Goal: Information Seeking & Learning: Check status

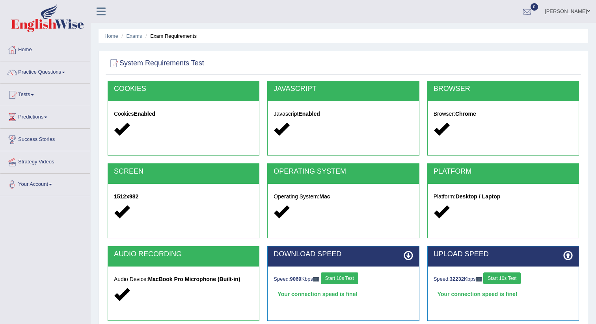
click at [533, 9] on div at bounding box center [527, 12] width 12 height 12
click at [501, 29] on link "See All Alerts" at bounding box center [479, 33] width 44 height 9
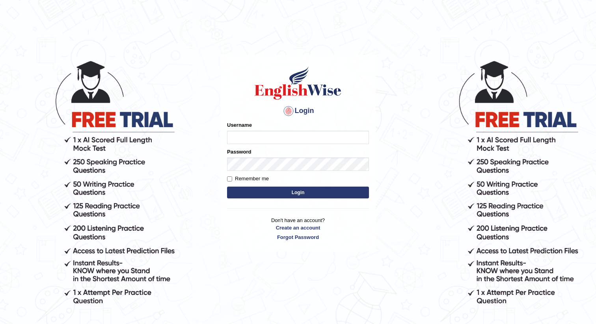
type input "Rita0601"
click at [280, 193] on button "Login" at bounding box center [298, 193] width 142 height 12
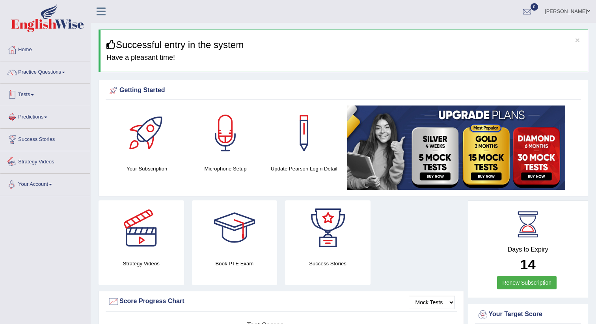
click at [26, 93] on link "Tests" at bounding box center [45, 94] width 90 height 20
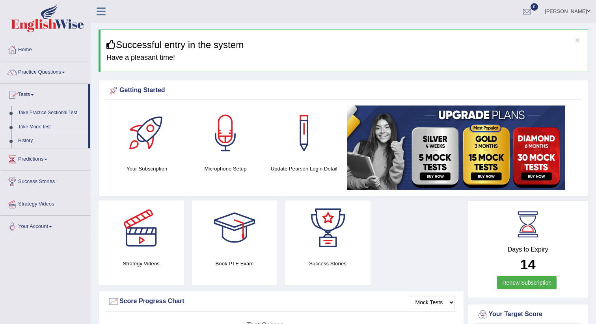
click at [33, 125] on link "Take Mock Test" at bounding box center [52, 127] width 74 height 14
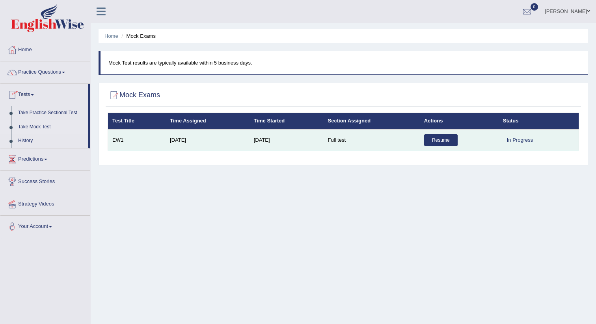
click at [443, 140] on link "Resume" at bounding box center [440, 140] width 33 height 12
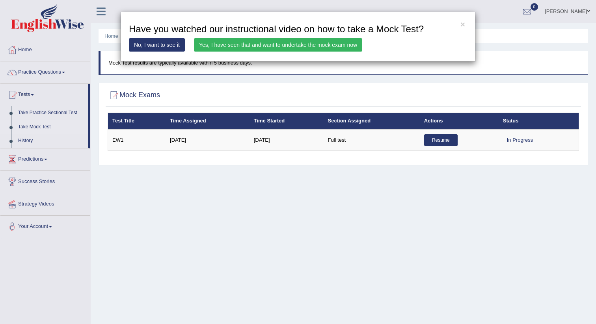
click at [222, 46] on link "Yes, I have seen that and want to undertake the mock exam now" at bounding box center [278, 44] width 168 height 13
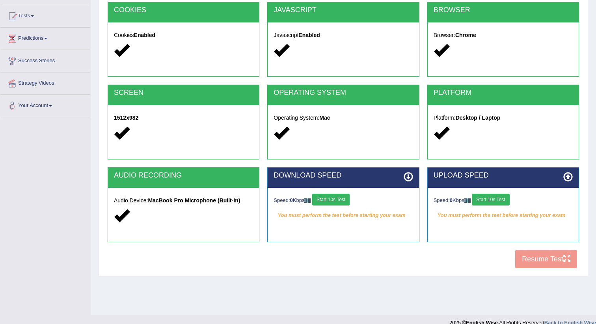
scroll to position [89, 0]
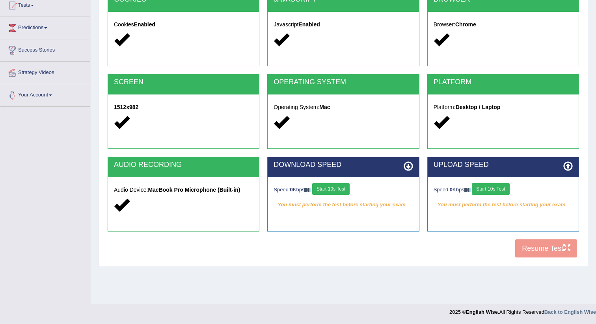
click at [331, 169] on div "DOWNLOAD SPEED" at bounding box center [343, 167] width 151 height 20
click at [336, 189] on button "Start 10s Test" at bounding box center [330, 189] width 37 height 12
click at [502, 191] on button "Start 10s Test" at bounding box center [490, 189] width 37 height 12
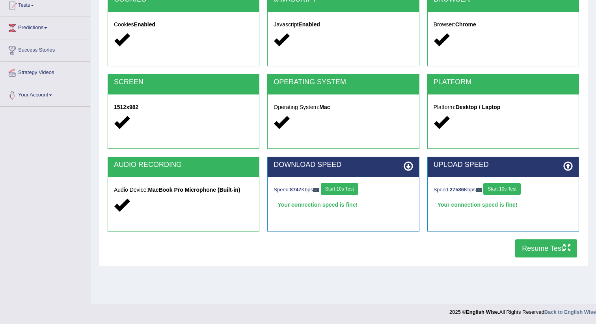
click at [534, 249] on button "Resume Test" at bounding box center [546, 249] width 62 height 18
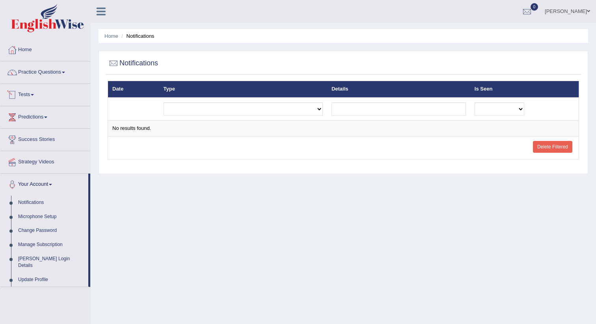
click at [26, 100] on link "Tests" at bounding box center [45, 94] width 90 height 20
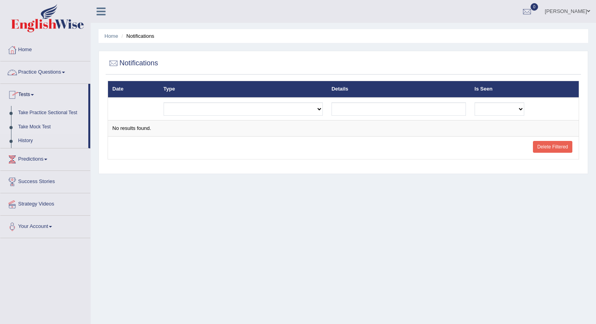
click at [38, 127] on link "Take Mock Test" at bounding box center [52, 127] width 74 height 14
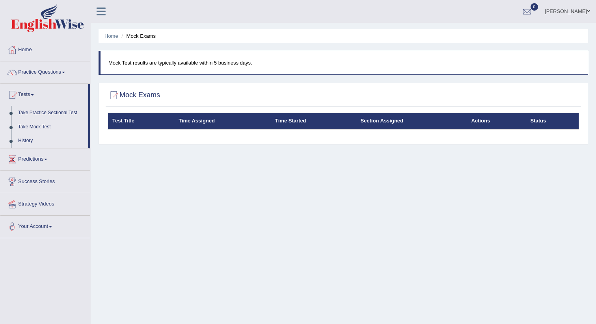
click at [26, 139] on link "History" at bounding box center [52, 141] width 74 height 14
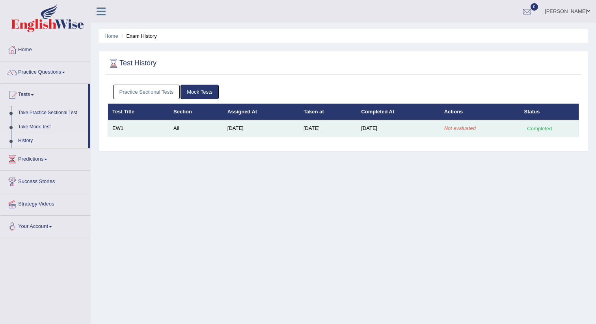
click at [462, 129] on em "Not evaluated" at bounding box center [460, 128] width 32 height 6
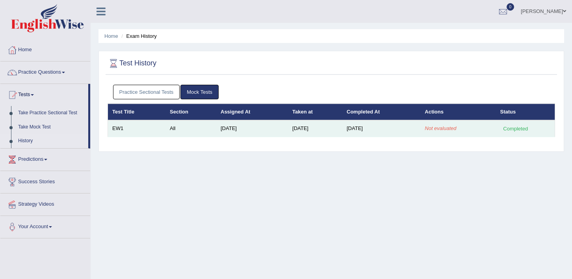
click at [413, 126] on td "[DATE]" at bounding box center [381, 128] width 78 height 17
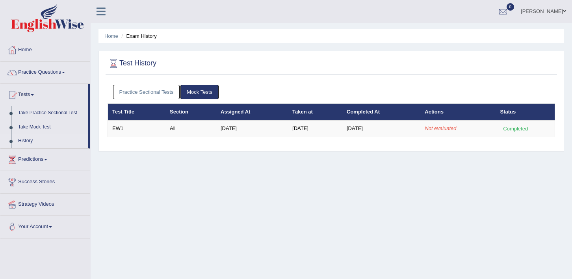
click at [195, 92] on link "Mock Tests" at bounding box center [199, 92] width 38 height 15
click at [162, 92] on link "Practice Sectional Tests" at bounding box center [146, 92] width 67 height 15
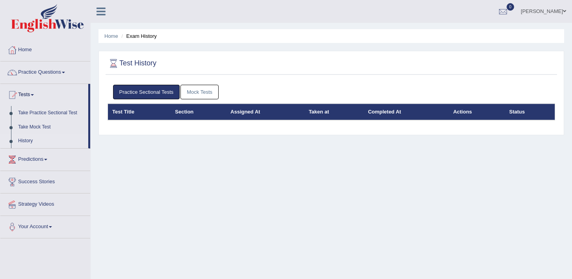
click at [193, 92] on link "Mock Tests" at bounding box center [199, 92] width 38 height 15
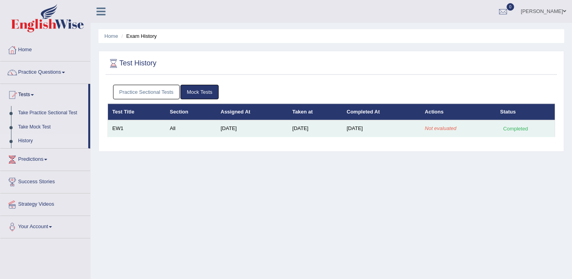
click at [444, 133] on td "Not evaluated" at bounding box center [457, 128] width 75 height 17
click at [443, 130] on em "Not evaluated" at bounding box center [441, 128] width 32 height 6
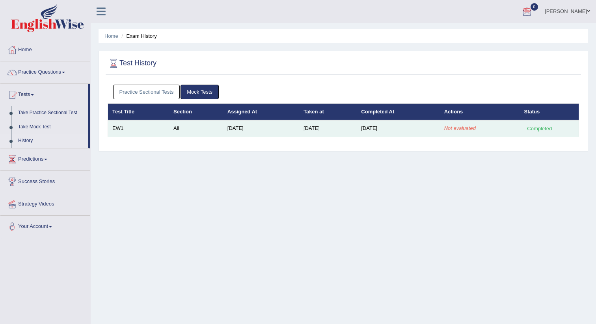
click at [227, 125] on td "Sep 4, 2025" at bounding box center [261, 128] width 76 height 17
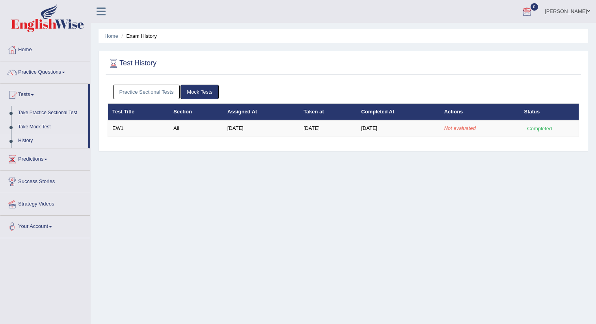
click at [25, 141] on link "History" at bounding box center [52, 141] width 74 height 14
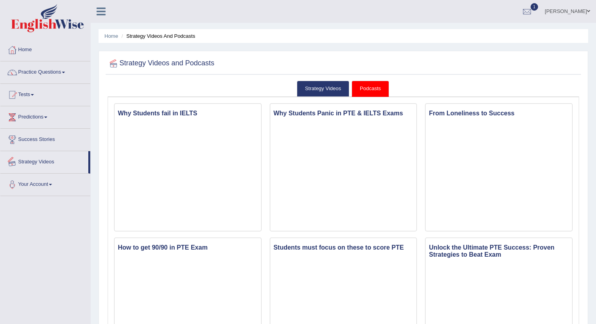
click at [43, 163] on link "Strategy Videos" at bounding box center [44, 161] width 88 height 20
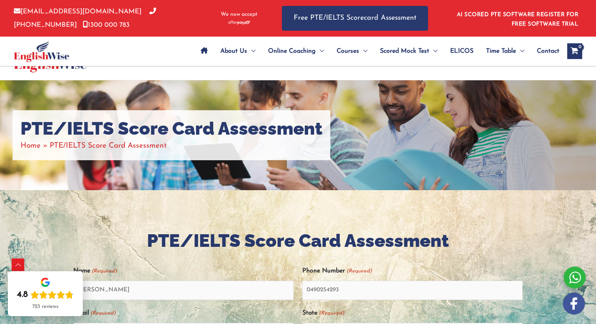
select select "New South Wales (NSW)"
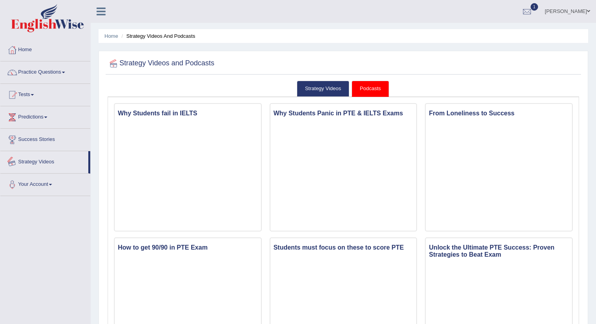
click at [39, 139] on link "Success Stories" at bounding box center [45, 139] width 90 height 20
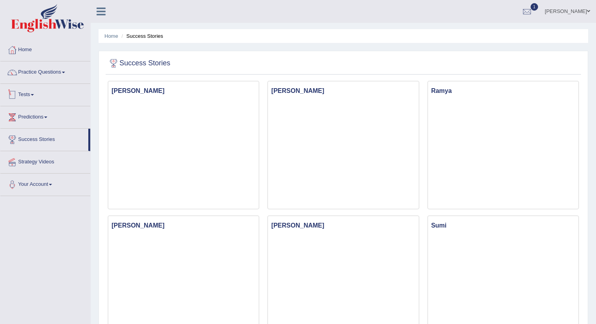
click at [30, 91] on link "Tests" at bounding box center [45, 94] width 90 height 20
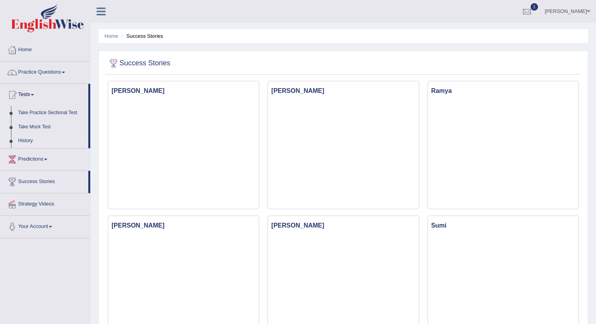
click at [22, 141] on link "History" at bounding box center [52, 141] width 74 height 14
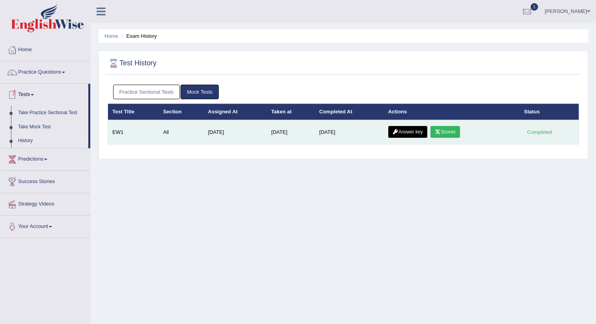
click at [453, 132] on link "Scores" at bounding box center [444, 132] width 29 height 12
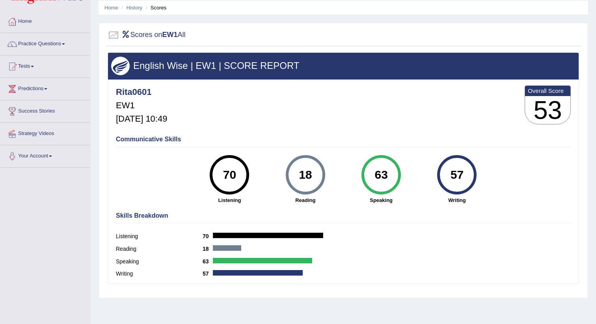
scroll to position [89, 0]
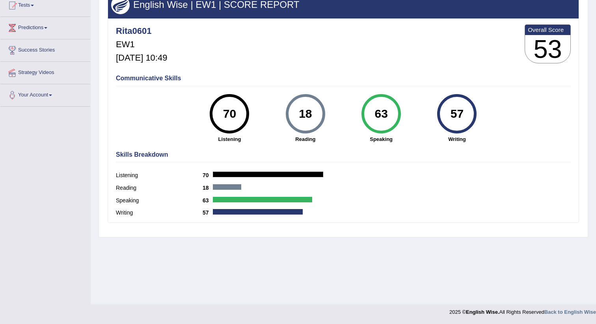
click at [225, 185] on div at bounding box center [227, 187] width 28 height 6
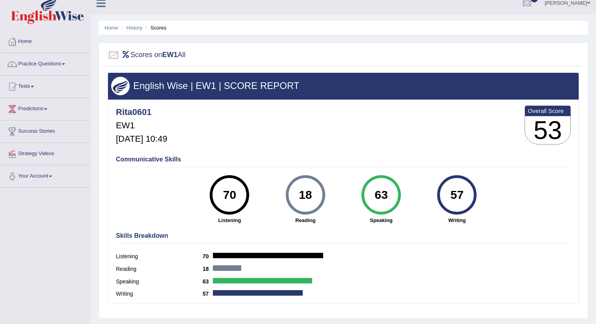
scroll to position [0, 0]
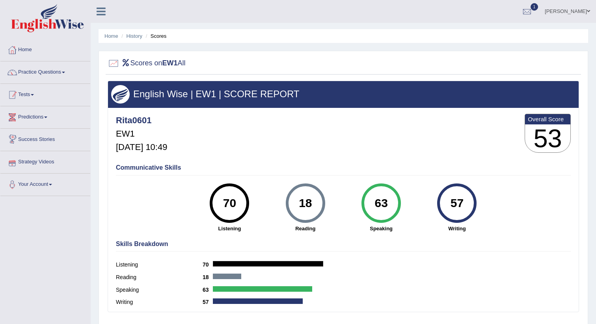
click at [31, 98] on link "Tests" at bounding box center [45, 94] width 90 height 20
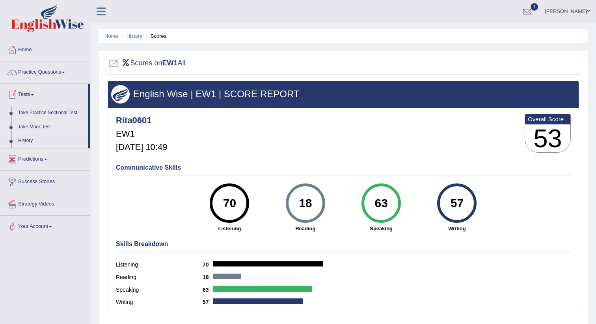
click at [32, 124] on link "Take Mock Test" at bounding box center [52, 127] width 74 height 14
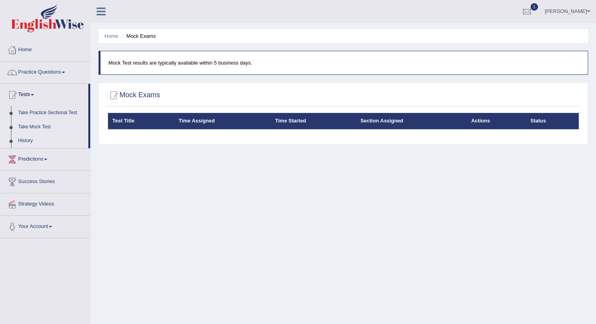
click at [22, 141] on link "History" at bounding box center [52, 141] width 74 height 14
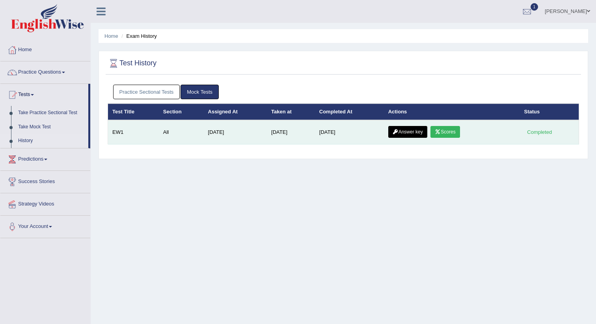
click at [413, 130] on link "Answer key" at bounding box center [407, 132] width 39 height 12
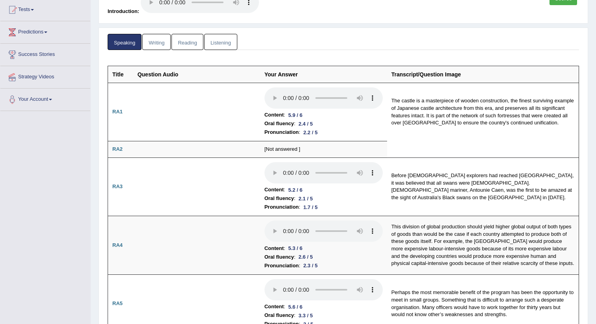
scroll to position [86, 0]
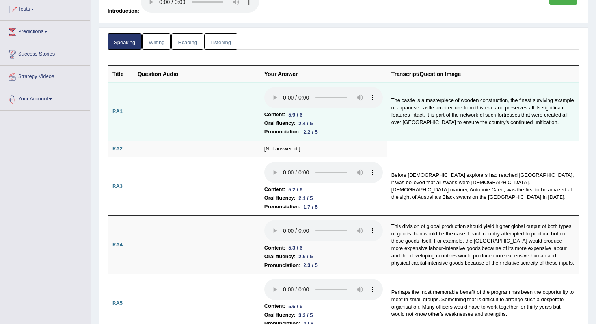
click at [328, 113] on li "Content : 5.9 / 6" at bounding box center [323, 114] width 118 height 9
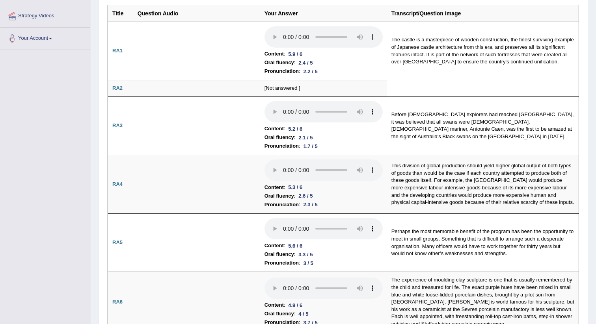
scroll to position [0, 0]
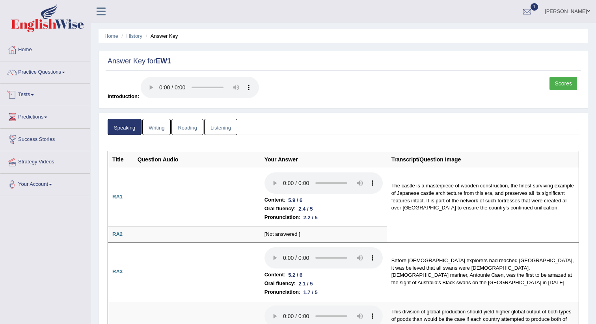
click at [30, 91] on link "Tests" at bounding box center [45, 94] width 90 height 20
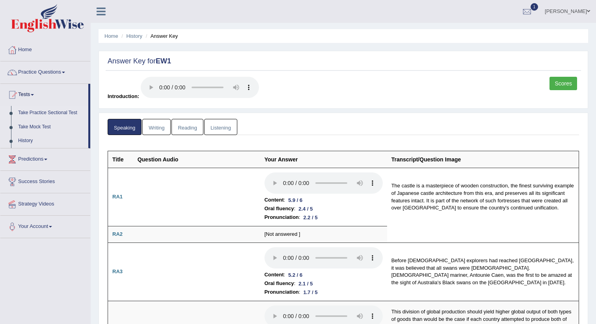
click at [39, 113] on link "Take Practice Sectional Test" at bounding box center [52, 113] width 74 height 14
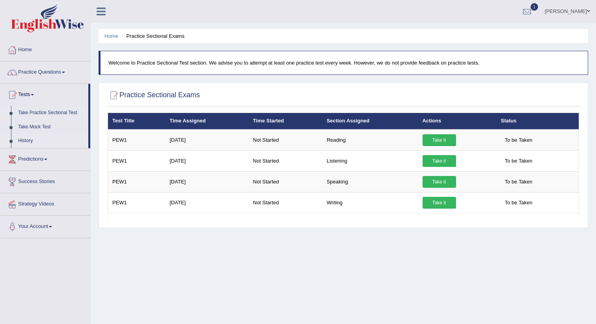
click at [29, 138] on link "History" at bounding box center [52, 141] width 74 height 14
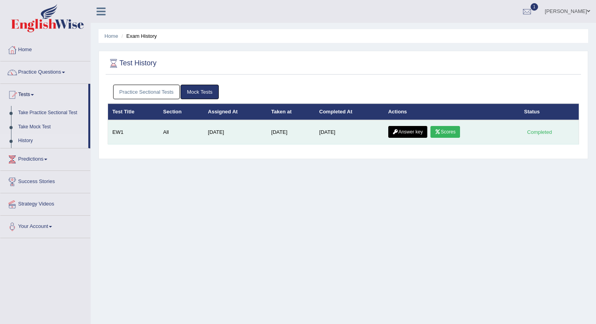
click at [449, 132] on link "Scores" at bounding box center [444, 132] width 29 height 12
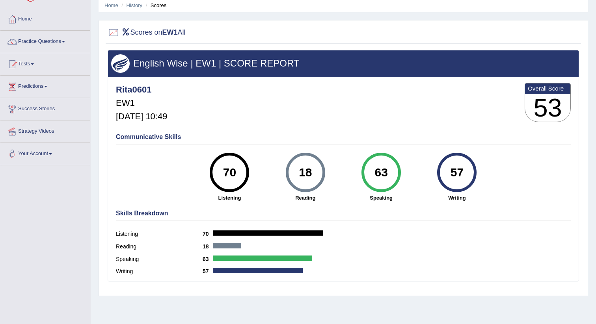
scroll to position [89, 0]
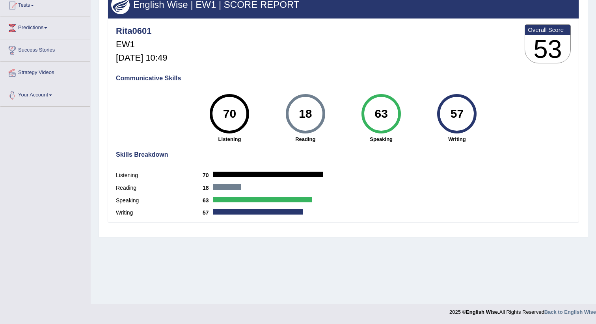
click at [160, 75] on h4 "Communicative Skills" at bounding box center [343, 78] width 455 height 7
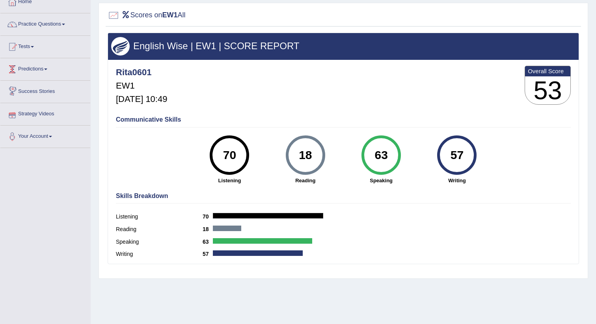
scroll to position [26, 0]
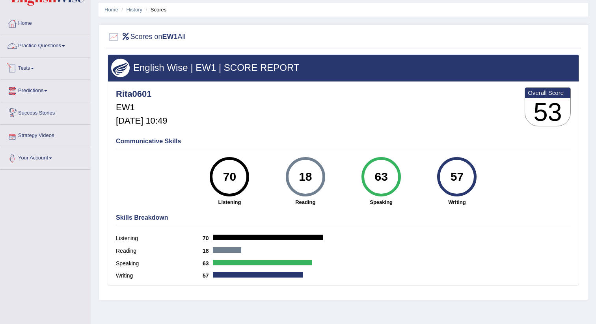
click at [22, 67] on link "Tests" at bounding box center [45, 68] width 90 height 20
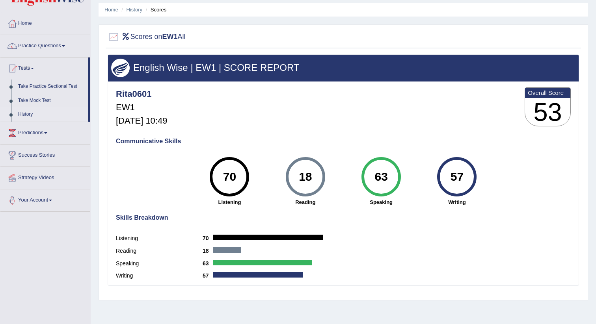
click at [21, 113] on link "History" at bounding box center [52, 115] width 74 height 14
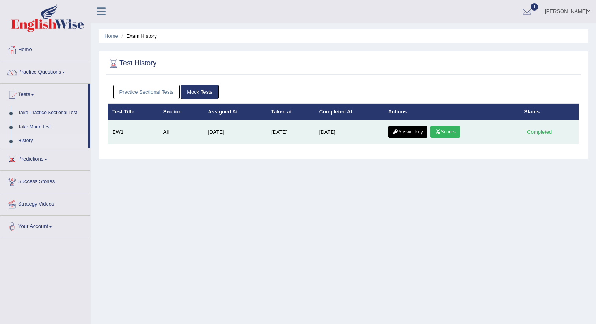
click at [448, 131] on link "Scores" at bounding box center [444, 132] width 29 height 12
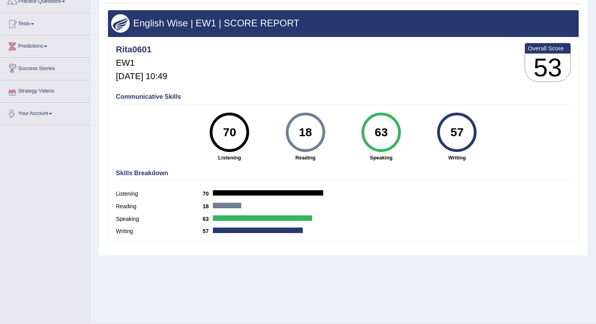
scroll to position [70, 0]
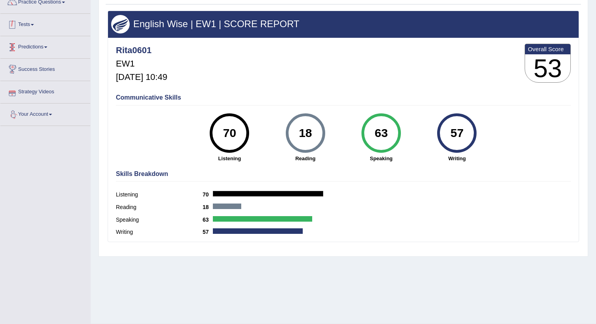
click at [32, 25] on link "Tests" at bounding box center [45, 24] width 90 height 20
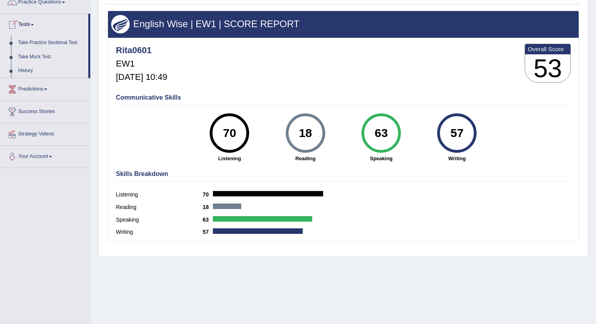
click at [33, 54] on link "Take Mock Test" at bounding box center [52, 57] width 74 height 14
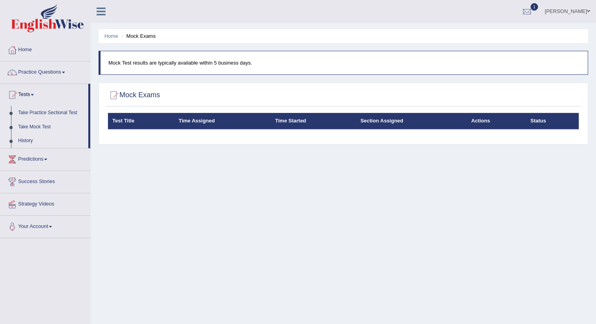
click at [24, 140] on link "History" at bounding box center [52, 141] width 74 height 14
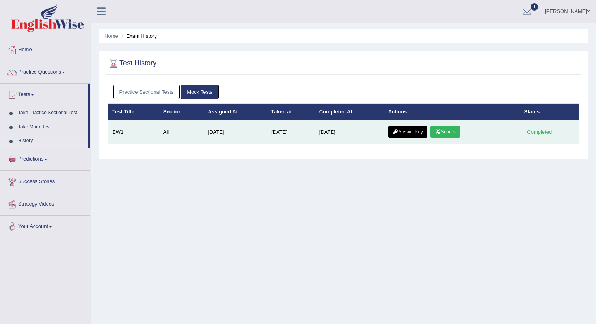
click at [415, 128] on link "Answer key" at bounding box center [407, 132] width 39 height 12
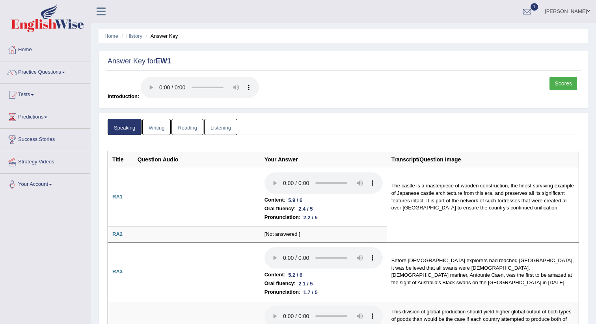
click at [186, 124] on link "Reading" at bounding box center [187, 127] width 32 height 16
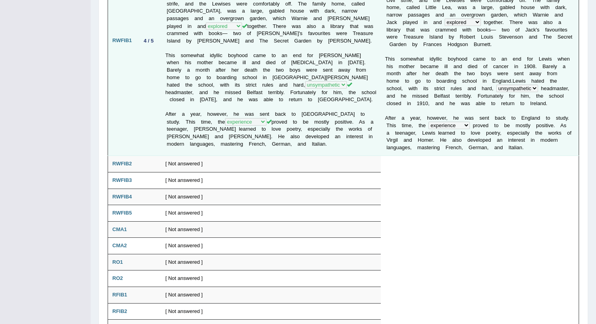
scroll to position [246, 0]
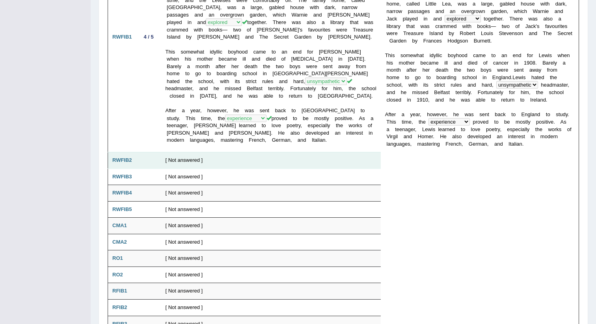
click at [182, 161] on td "[ Not answered ]" at bounding box center [270, 160] width 219 height 17
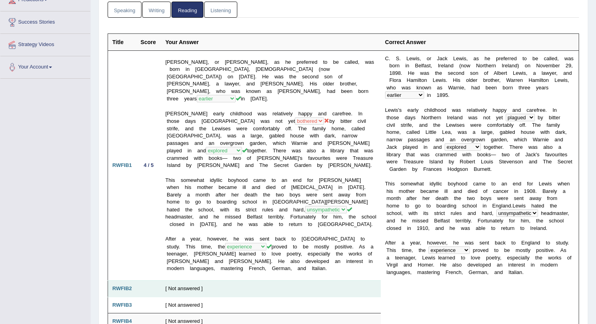
scroll to position [117, 0]
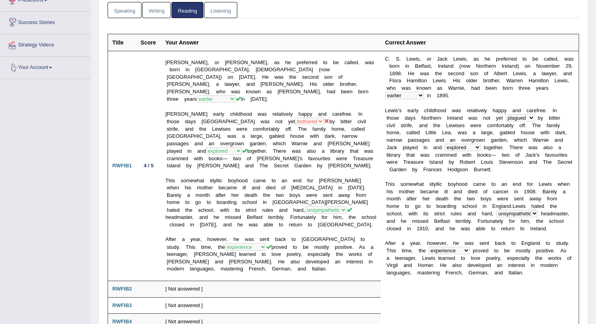
click at [219, 9] on link "Listening" at bounding box center [220, 10] width 33 height 16
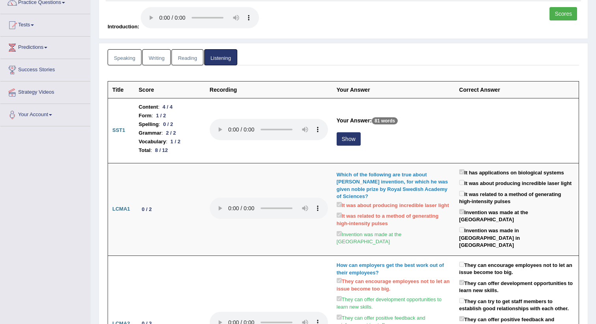
scroll to position [0, 0]
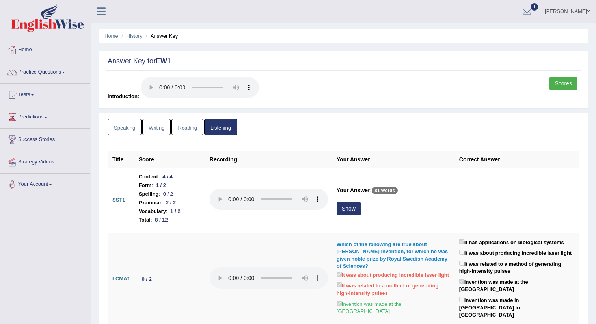
click at [186, 128] on link "Reading" at bounding box center [187, 127] width 32 height 16
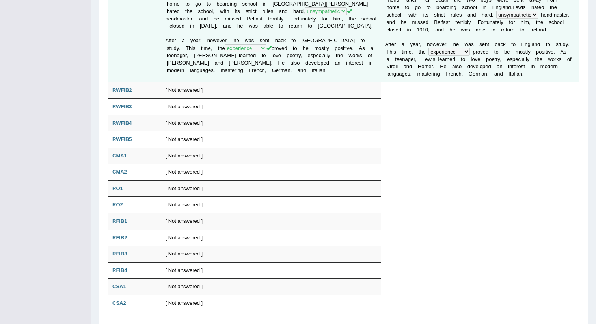
scroll to position [344, 0]
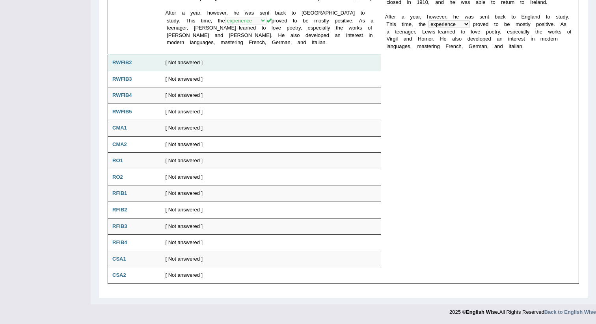
click at [186, 69] on td "[ Not answered ]" at bounding box center [270, 62] width 219 height 17
click at [182, 61] on td "[ Not answered ]" at bounding box center [270, 62] width 219 height 17
click at [152, 63] on td at bounding box center [148, 62] width 25 height 17
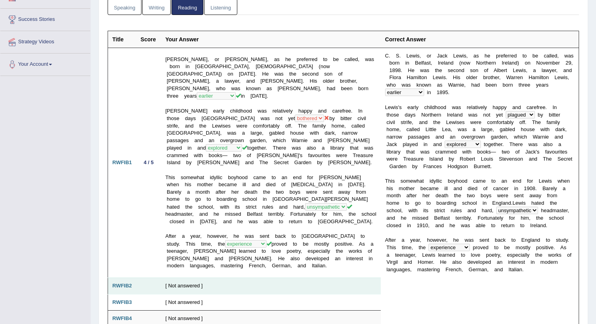
scroll to position [0, 0]
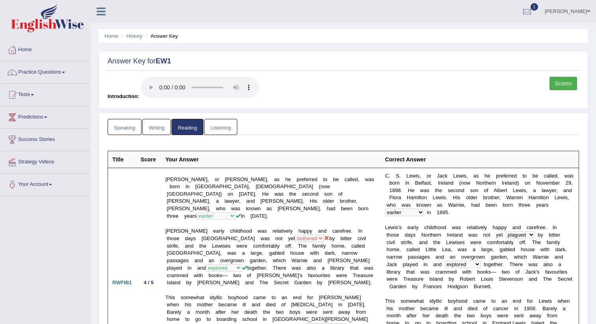
click at [153, 124] on link "Writing" at bounding box center [156, 127] width 28 height 16
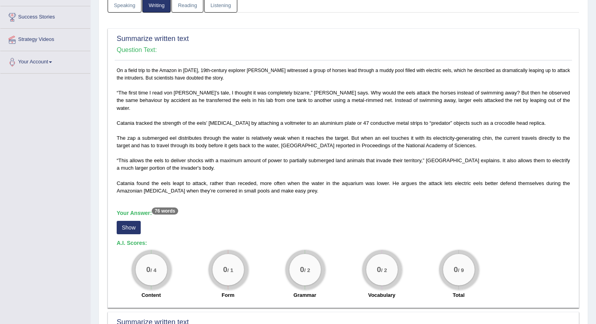
scroll to position [122, 0]
click at [127, 221] on button "Show" at bounding box center [129, 227] width 24 height 13
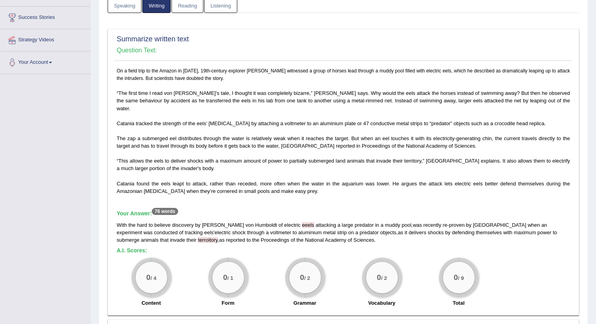
click at [302, 222] on span "eeels" at bounding box center [308, 225] width 12 height 6
click at [253, 250] on div "On a field trip to the Amazon in 1807, 19th-century explorer Alexander von Humb…" at bounding box center [343, 189] width 457 height 244
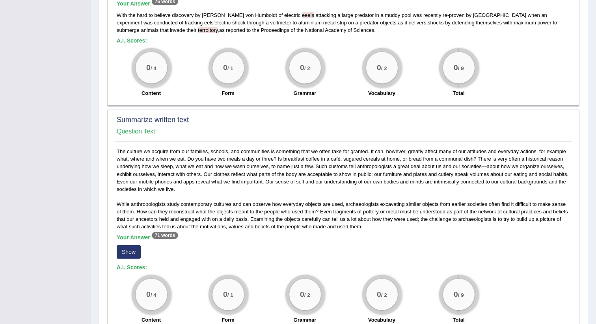
scroll to position [333, 0]
click at [122, 246] on button "Show" at bounding box center [129, 251] width 24 height 13
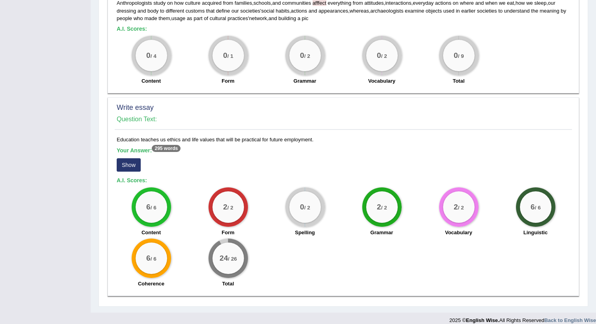
scroll to position [579, 0]
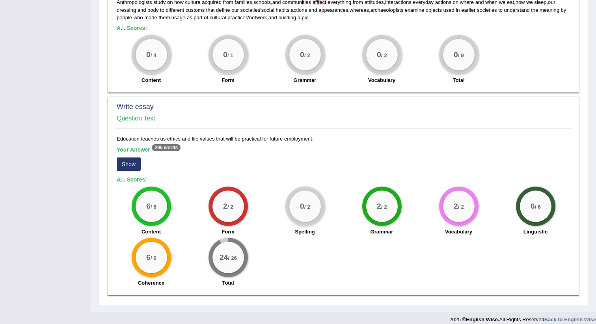
click at [126, 158] on button "Show" at bounding box center [129, 164] width 24 height 13
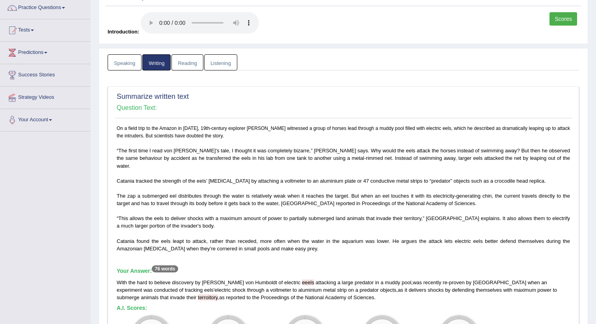
scroll to position [0, 0]
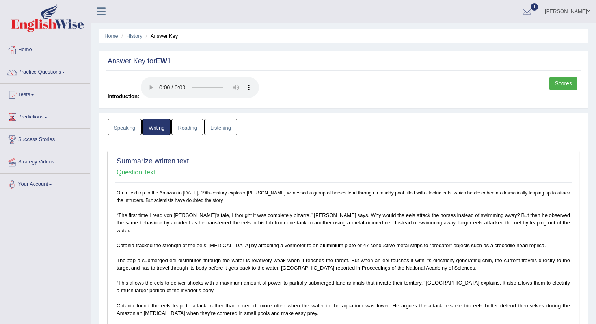
click at [131, 123] on link "Speaking" at bounding box center [125, 127] width 34 height 16
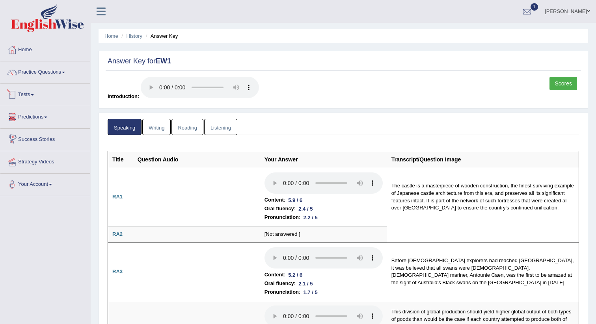
click at [19, 95] on link "Tests" at bounding box center [45, 94] width 90 height 20
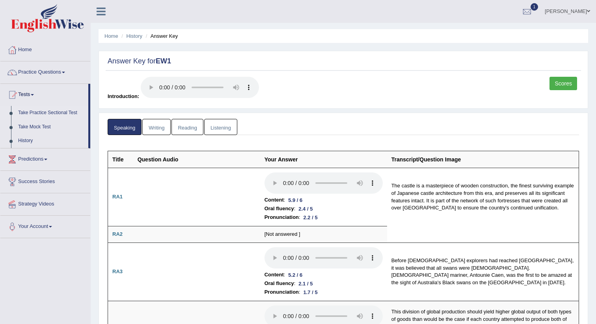
click at [28, 111] on link "Take Practice Sectional Test" at bounding box center [52, 113] width 74 height 14
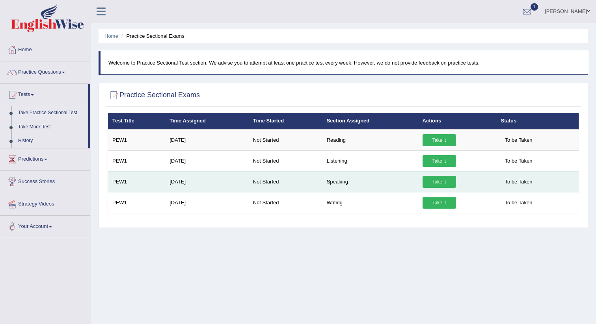
click at [440, 181] on link "Take it" at bounding box center [438, 182] width 33 height 12
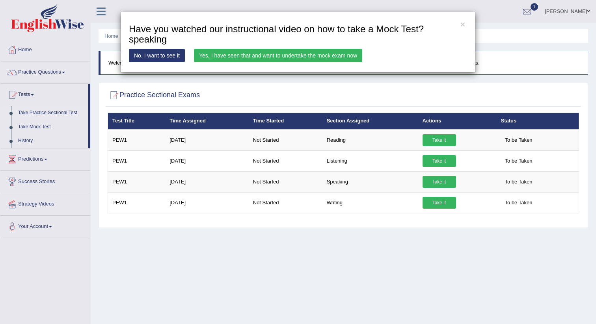
click at [327, 55] on link "Yes, I have seen that and want to undertake the mock exam now" at bounding box center [278, 55] width 168 height 13
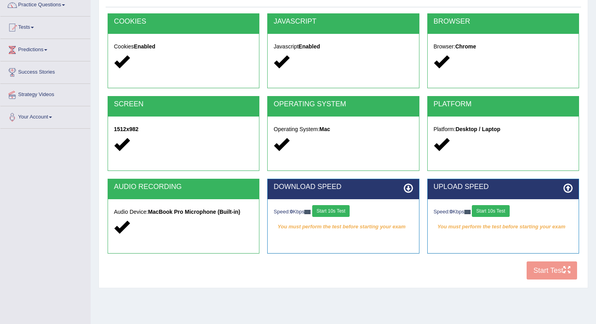
scroll to position [89, 0]
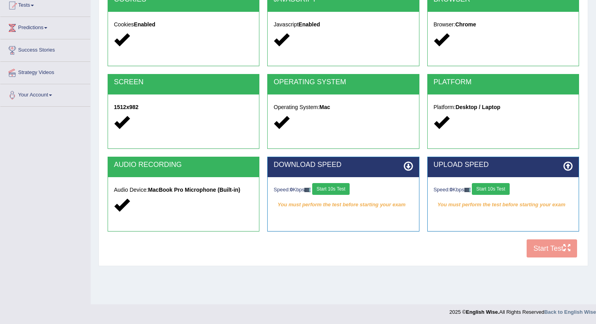
click at [331, 189] on button "Start 10s Test" at bounding box center [330, 189] width 37 height 12
click at [499, 189] on button "Start 10s Test" at bounding box center [490, 189] width 37 height 12
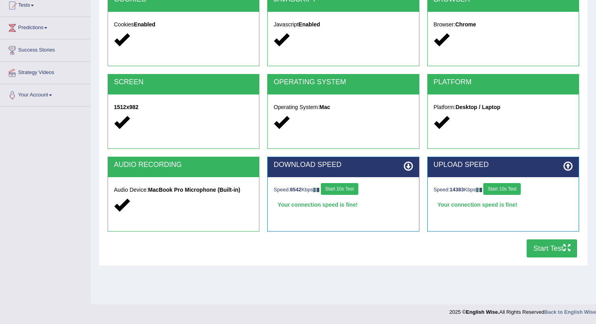
click at [534, 247] on button "Start Test" at bounding box center [551, 249] width 50 height 18
click at [558, 254] on button "Start Test" at bounding box center [551, 249] width 50 height 18
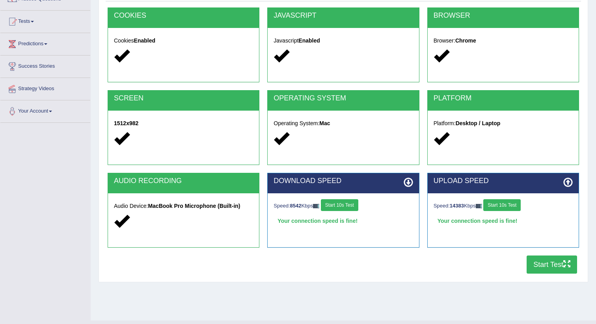
scroll to position [0, 0]
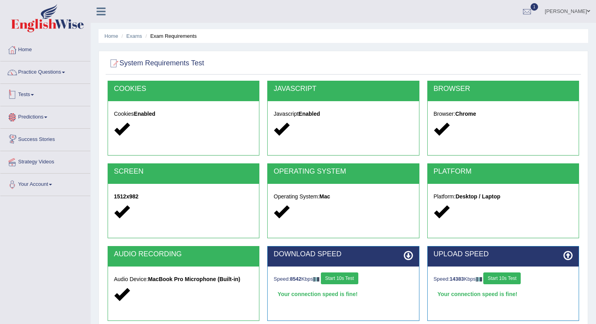
click at [26, 98] on link "Tests" at bounding box center [45, 94] width 90 height 20
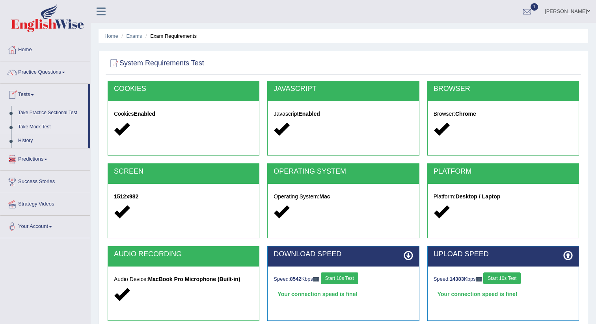
click at [30, 123] on link "Take Mock Test" at bounding box center [52, 127] width 74 height 14
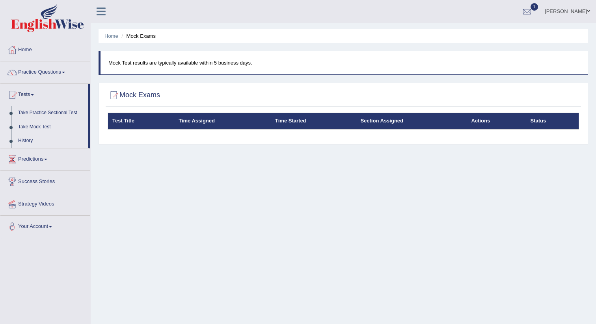
click at [25, 137] on link "History" at bounding box center [52, 141] width 74 height 14
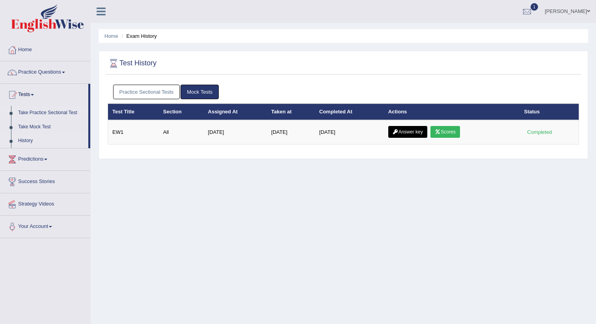
click at [38, 112] on link "Take Practice Sectional Test" at bounding box center [52, 113] width 74 height 14
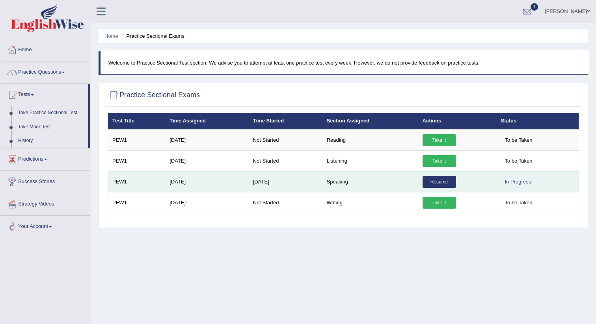
click at [434, 180] on link "Resume" at bounding box center [438, 182] width 33 height 12
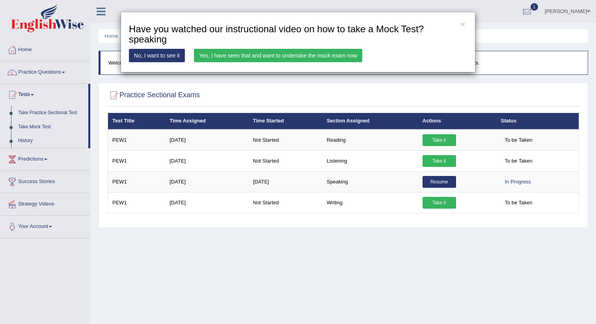
click at [341, 56] on link "Yes, I have seen that and want to undertake the mock exam now" at bounding box center [278, 55] width 168 height 13
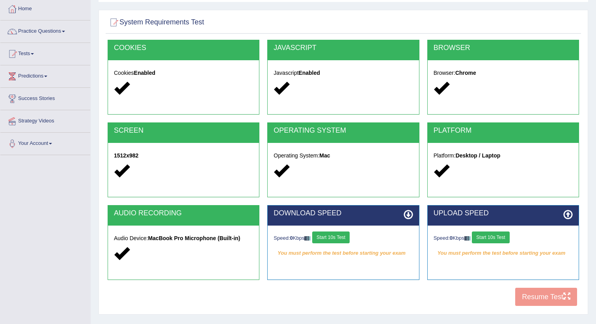
scroll to position [62, 0]
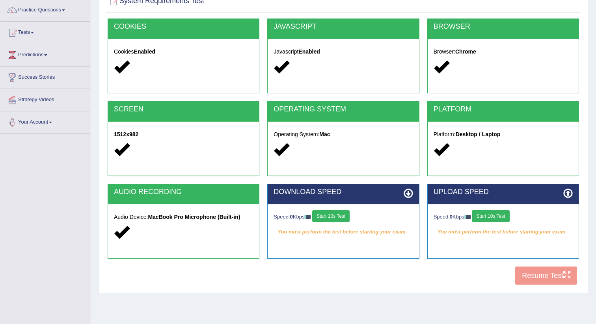
click at [345, 216] on button "Start 10s Test" at bounding box center [330, 216] width 37 height 12
click at [499, 213] on button "Start 10s Test" at bounding box center [490, 216] width 37 height 12
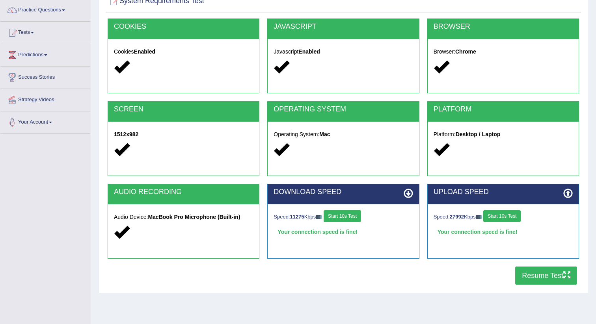
click at [526, 280] on button "Resume Test" at bounding box center [546, 276] width 62 height 18
click at [35, 35] on link "Tests" at bounding box center [45, 32] width 90 height 20
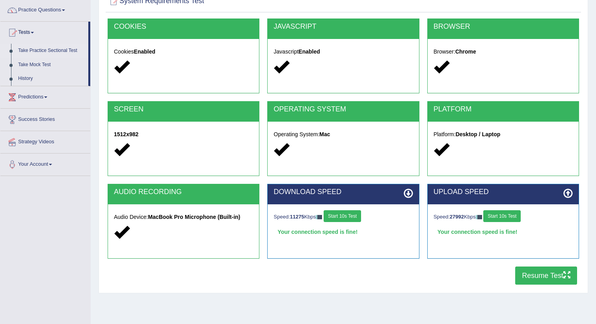
click at [45, 50] on link "Take Practice Sectional Test" at bounding box center [52, 51] width 74 height 14
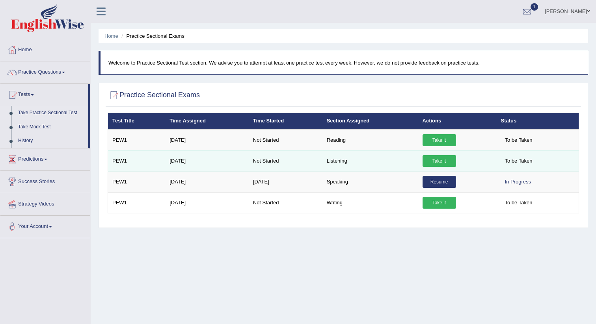
click at [434, 162] on link "Take it" at bounding box center [438, 161] width 33 height 12
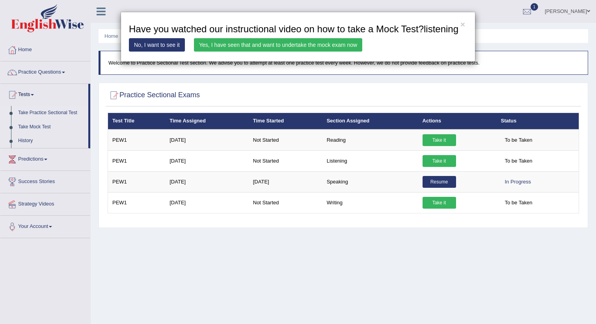
click at [318, 52] on link "Yes, I have seen that and want to undertake the mock exam now" at bounding box center [278, 44] width 168 height 13
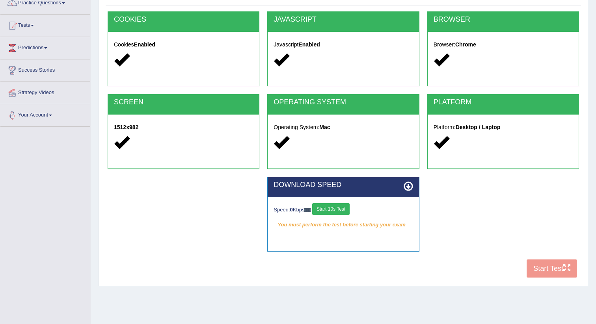
scroll to position [89, 0]
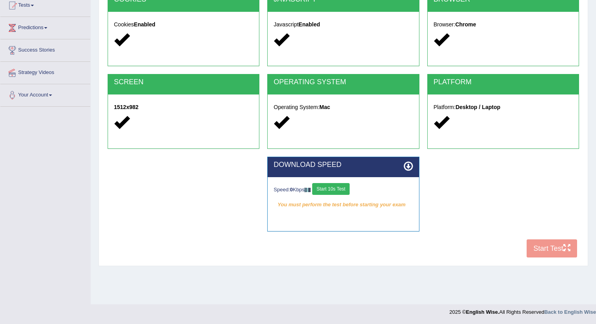
click at [336, 186] on button "Start 10s Test" at bounding box center [330, 189] width 37 height 12
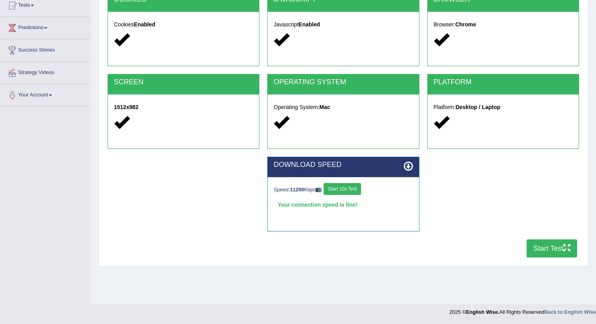
click at [537, 245] on button "Start Test" at bounding box center [551, 249] width 50 height 18
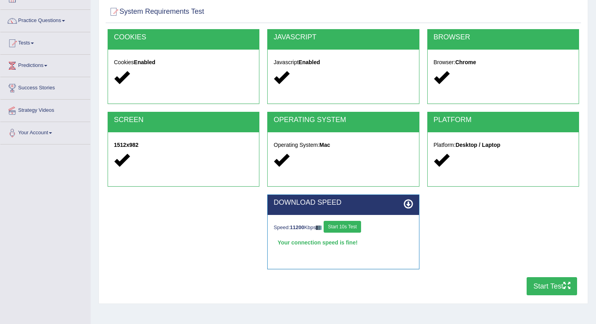
scroll to position [9, 0]
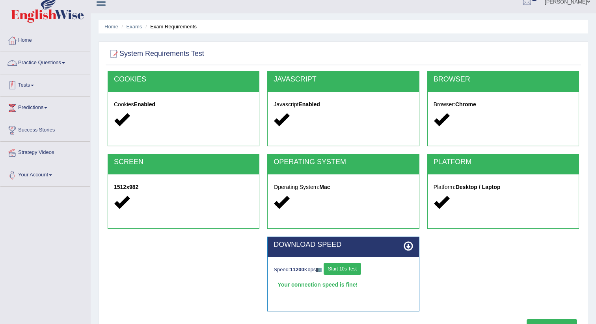
click at [31, 84] on link "Tests" at bounding box center [45, 84] width 90 height 20
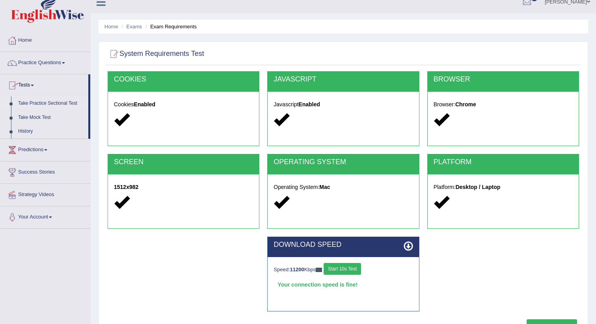
click at [37, 99] on link "Take Practice Sectional Test" at bounding box center [52, 104] width 74 height 14
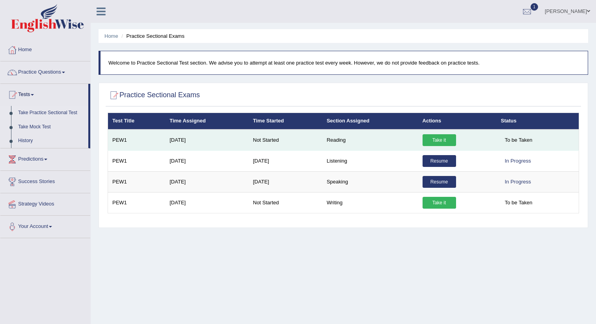
click at [436, 140] on link "Take it" at bounding box center [438, 140] width 33 height 12
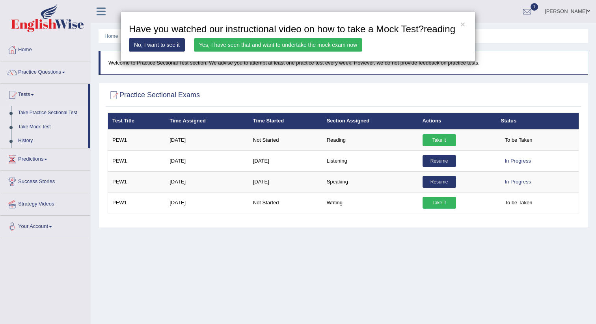
click at [305, 52] on link "Yes, I have seen that and want to undertake the mock exam now" at bounding box center [278, 44] width 168 height 13
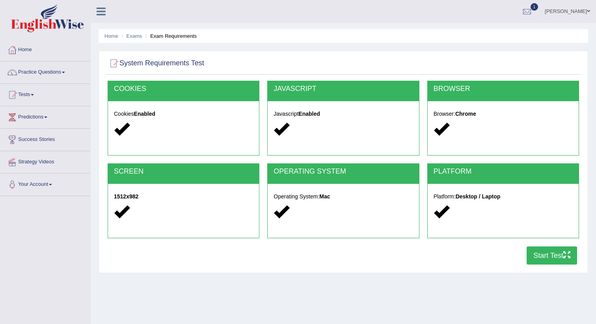
click at [558, 251] on button "Start Test" at bounding box center [551, 256] width 50 height 18
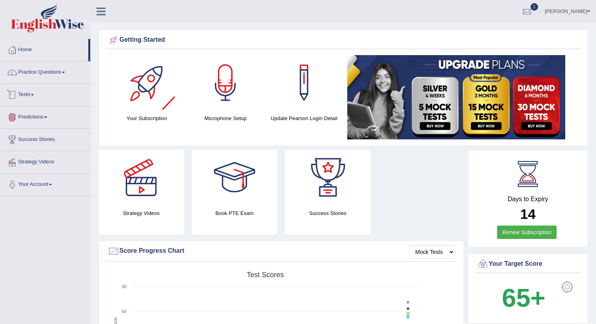
click at [23, 98] on link "Tests" at bounding box center [45, 94] width 90 height 20
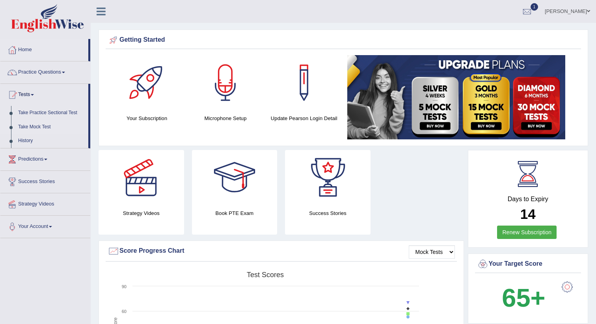
click at [37, 126] on link "Take Mock Test" at bounding box center [52, 127] width 74 height 14
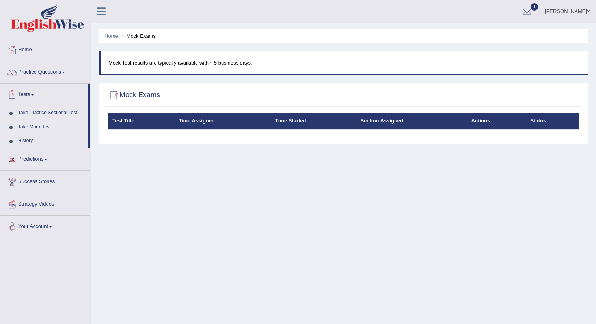
click at [34, 113] on link "Take Practice Sectional Test" at bounding box center [52, 113] width 74 height 14
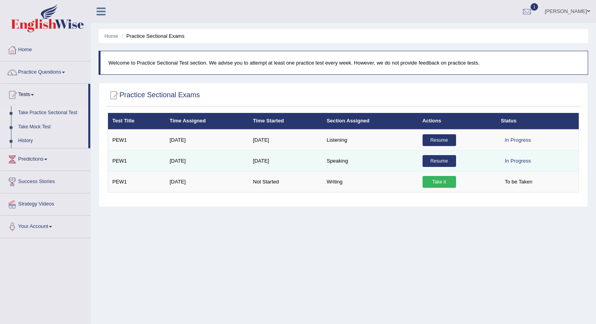
click at [434, 163] on link "Resume" at bounding box center [438, 161] width 33 height 12
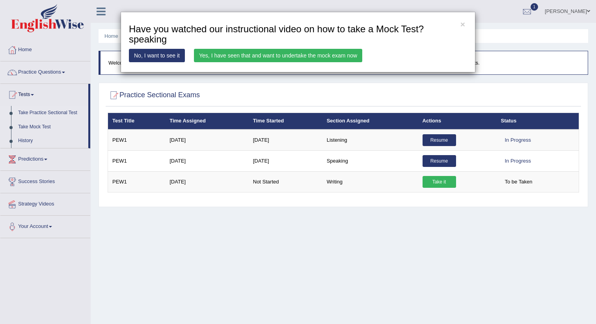
click at [465, 24] on h3 "Have you watched our instructional video on how to take a Mock Test?speaking" at bounding box center [298, 34] width 338 height 21
click at [459, 22] on div "× Have you watched our instructional video on how to take a Mock Test?speaking …" at bounding box center [298, 42] width 355 height 61
click at [462, 26] on button "×" at bounding box center [462, 24] width 5 height 8
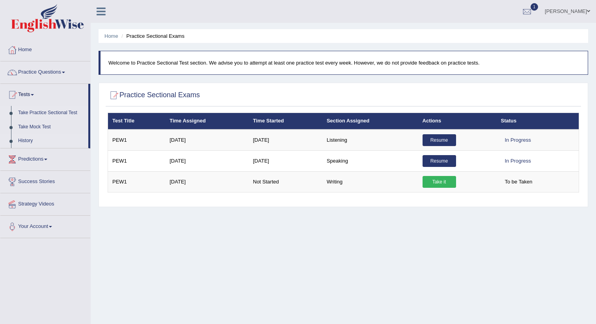
click at [33, 141] on link "History" at bounding box center [52, 141] width 74 height 14
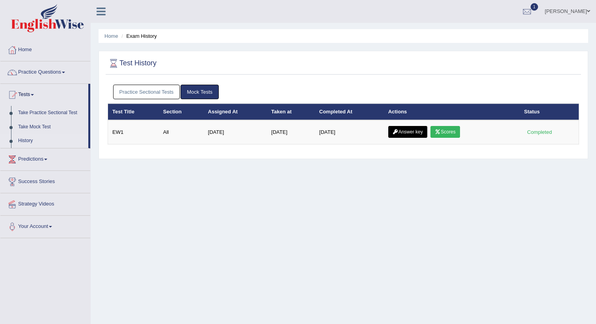
click at [200, 91] on link "Mock Tests" at bounding box center [199, 92] width 38 height 15
click at [161, 94] on link "Practice Sectional Tests" at bounding box center [146, 92] width 67 height 15
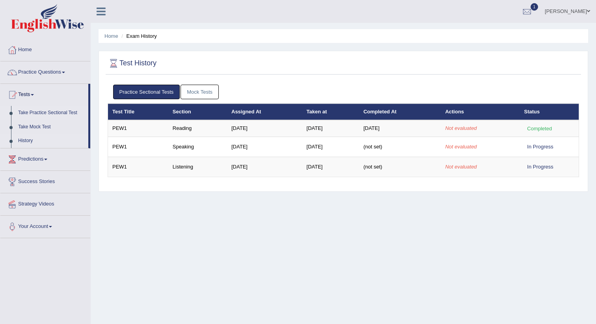
click at [37, 110] on link "Take Practice Sectional Test" at bounding box center [52, 113] width 74 height 14
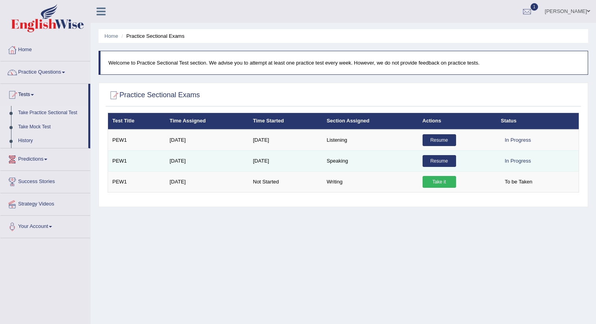
click at [432, 162] on link "Resume" at bounding box center [438, 161] width 33 height 12
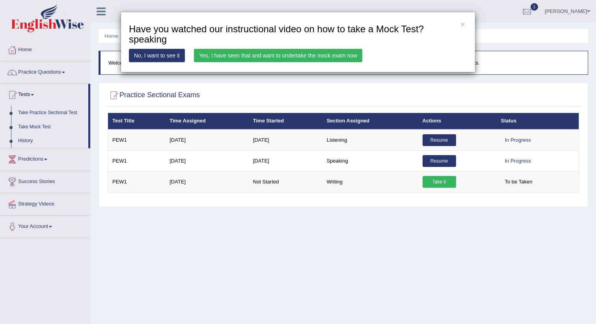
click at [315, 54] on link "Yes, I have seen that and want to undertake the mock exam now" at bounding box center [278, 55] width 168 height 13
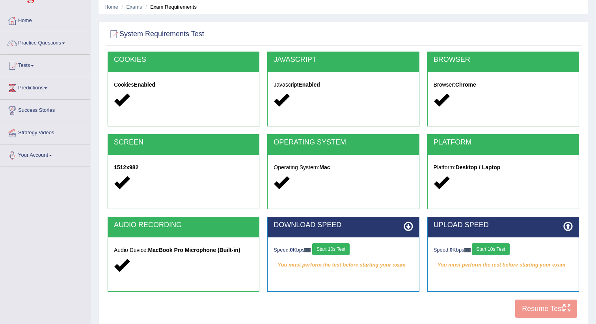
scroll to position [89, 0]
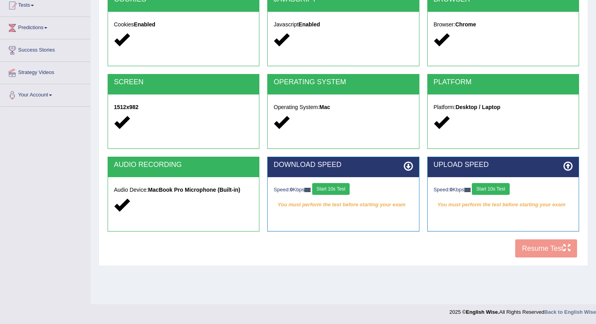
click at [346, 190] on button "Start 10s Test" at bounding box center [330, 189] width 37 height 12
click at [507, 190] on button "Start 10s Test" at bounding box center [490, 189] width 37 height 12
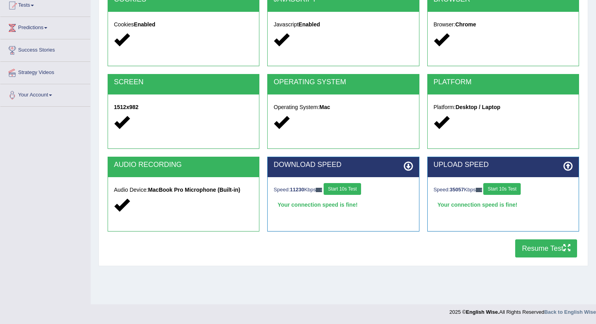
click at [527, 249] on button "Resume Test" at bounding box center [546, 249] width 62 height 18
click at [25, 8] on link "Tests" at bounding box center [45, 4] width 90 height 20
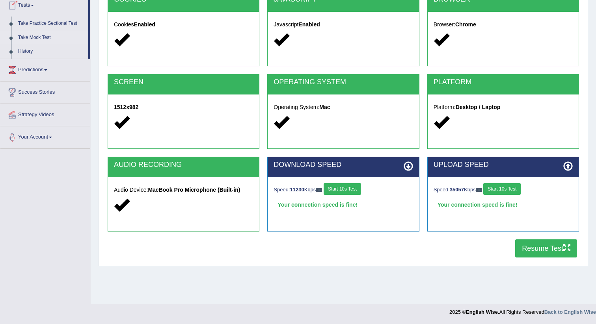
click at [36, 35] on link "Take Mock Test" at bounding box center [52, 38] width 74 height 14
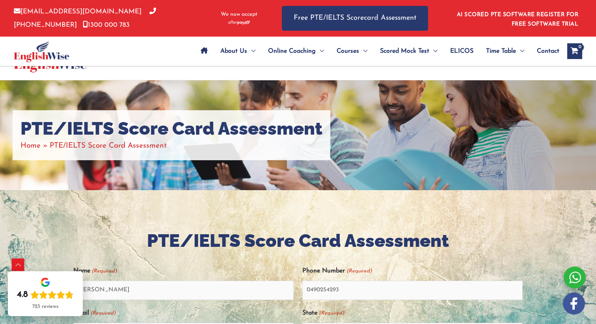
select select "[GEOGRAPHIC_DATA] ([GEOGRAPHIC_DATA])"
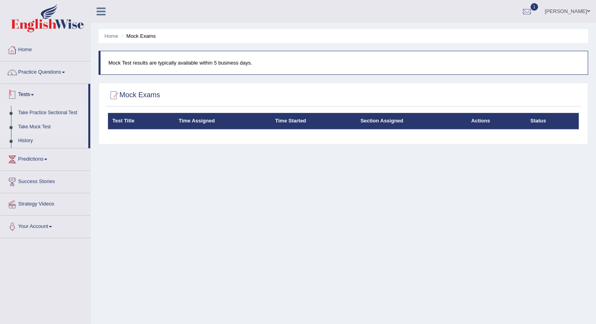
click at [54, 112] on link "Take Practice Sectional Test" at bounding box center [52, 113] width 74 height 14
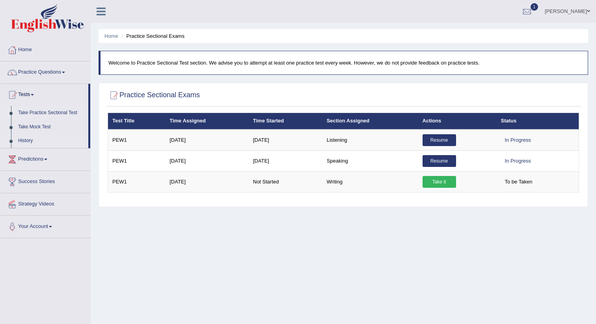
click at [25, 140] on link "History" at bounding box center [52, 141] width 74 height 14
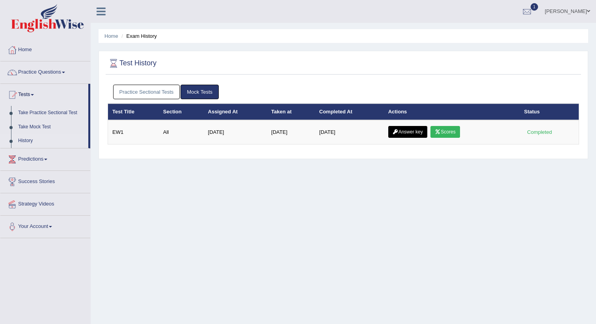
click at [197, 90] on link "Mock Tests" at bounding box center [199, 92] width 38 height 15
click at [196, 92] on link "Mock Tests" at bounding box center [199, 92] width 38 height 15
click at [195, 95] on link "Mock Tests" at bounding box center [199, 92] width 38 height 15
click at [153, 90] on link "Practice Sectional Tests" at bounding box center [146, 92] width 67 height 15
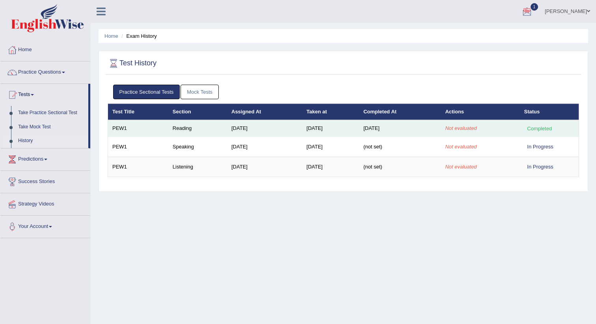
click at [367, 126] on td "[DATE]" at bounding box center [400, 128] width 82 height 17
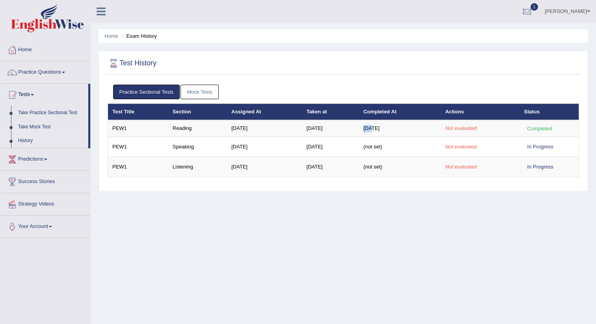
click at [533, 12] on div at bounding box center [527, 12] width 12 height 12
click at [495, 18] on ul "[PERSON_NAME] Toggle navigation Username: Rita0601 Access Type: Online Subscrip…" at bounding box center [418, 11] width 353 height 22
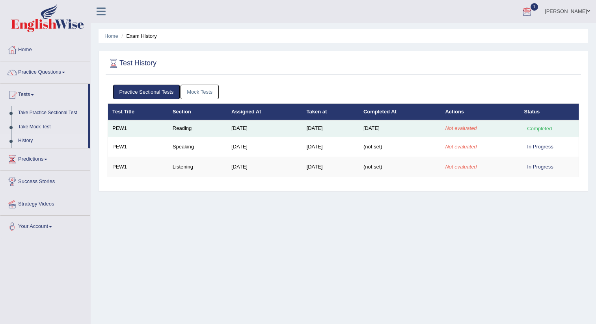
click at [447, 132] on td "Not evaluated" at bounding box center [480, 128] width 79 height 17
click at [420, 128] on td "[DATE]" at bounding box center [400, 128] width 82 height 17
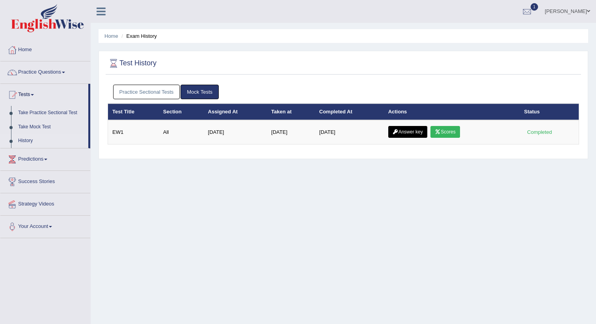
click at [161, 91] on link "Practice Sectional Tests" at bounding box center [146, 92] width 67 height 15
